Goal: Complete application form: Complete application form

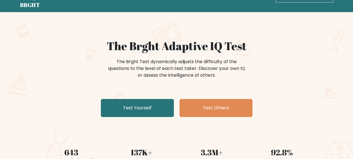
scroll to position [19, 0]
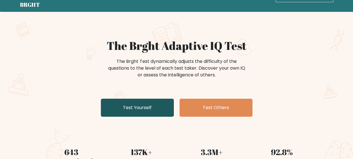
click at [140, 105] on link "Test Yourself" at bounding box center [137, 107] width 73 height 18
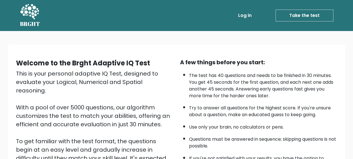
scroll to position [99, 0]
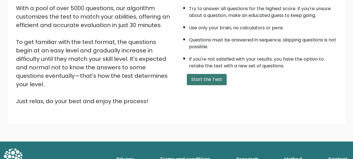
click at [215, 81] on button "Start the Test" at bounding box center [207, 79] width 40 height 11
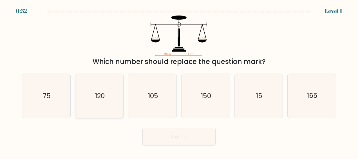
click at [105, 89] on icon "120" at bounding box center [99, 96] width 44 height 44
click at [179, 81] on input "b. 120" at bounding box center [179, 79] width 0 height 1
radio input "true"
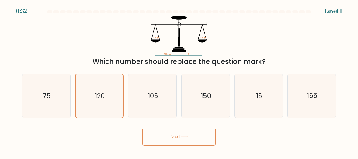
click at [166, 143] on button "Next" at bounding box center [178, 136] width 73 height 18
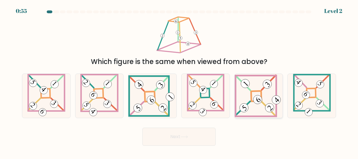
click at [266, 103] on icon at bounding box center [258, 95] width 48 height 43
click at [179, 81] on input "e." at bounding box center [179, 79] width 0 height 1
radio input "true"
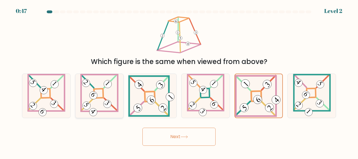
click at [113, 110] on 119 at bounding box center [99, 92] width 37 height 37
click at [179, 81] on input "b." at bounding box center [179, 79] width 0 height 1
radio input "true"
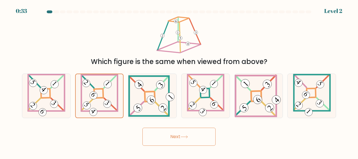
click at [166, 139] on button "Next" at bounding box center [178, 136] width 73 height 18
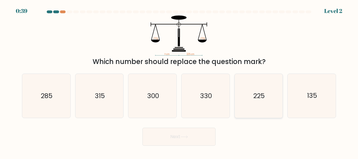
click at [266, 98] on icon "225" at bounding box center [258, 96] width 44 height 44
click at [179, 81] on input "e. 225" at bounding box center [179, 79] width 0 height 1
radio input "true"
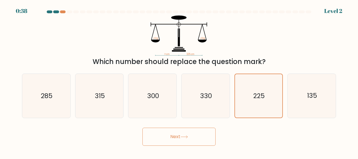
click at [202, 140] on button "Next" at bounding box center [178, 136] width 73 height 18
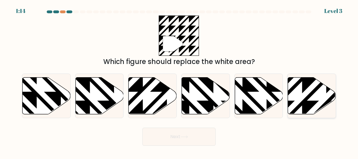
click at [315, 109] on icon at bounding box center [312, 95] width 48 height 37
click at [179, 81] on input "f." at bounding box center [179, 79] width 0 height 1
radio input "true"
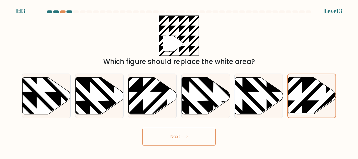
click at [184, 137] on icon at bounding box center [183, 136] width 7 height 3
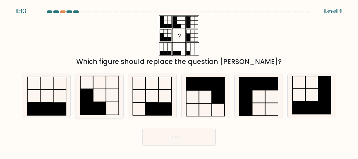
click at [105, 101] on icon at bounding box center [99, 96] width 44 height 44
click at [179, 81] on input "b." at bounding box center [179, 79] width 0 height 1
radio input "true"
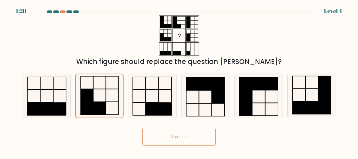
click at [164, 138] on button "Next" at bounding box center [178, 136] width 73 height 18
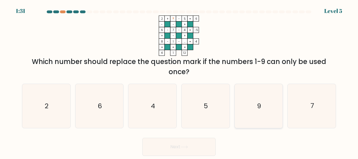
click at [268, 108] on icon "9" at bounding box center [258, 106] width 44 height 44
click at [179, 81] on input "e. 9" at bounding box center [179, 79] width 0 height 1
radio input "true"
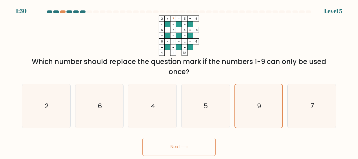
click at [200, 142] on button "Next" at bounding box center [178, 146] width 73 height 18
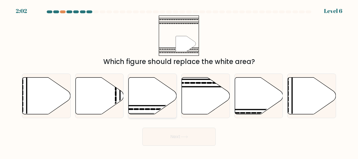
click at [152, 82] on icon at bounding box center [152, 95] width 48 height 37
click at [179, 81] on input "c." at bounding box center [179, 79] width 0 height 1
radio input "true"
click at [171, 144] on button "Next" at bounding box center [178, 136] width 73 height 18
